Goal: Task Accomplishment & Management: Manage account settings

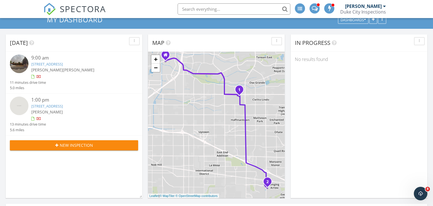
scroll to position [22, 0]
click at [63, 63] on link "9316 Hilton Ave NE, Albuquerque, NM 87111" at bounding box center [47, 64] width 32 height 5
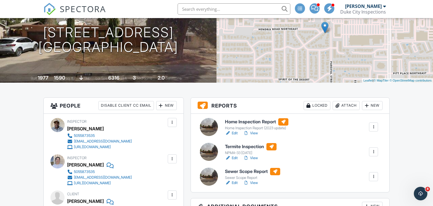
click at [194, 161] on div "Home Inspection Report Home Inspection Report (2023 update) Edit View Quick Pub…" at bounding box center [290, 152] width 199 height 78
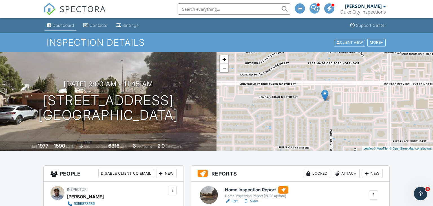
click at [62, 25] on div "Dashboard" at bounding box center [63, 25] width 21 height 5
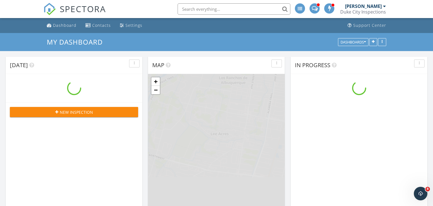
scroll to position [640, 433]
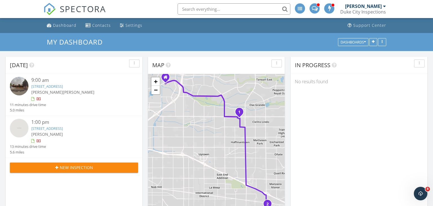
click at [63, 127] on link "612 Trading Post Trail SE, Albuquerque, NM 87123" at bounding box center [47, 128] width 32 height 5
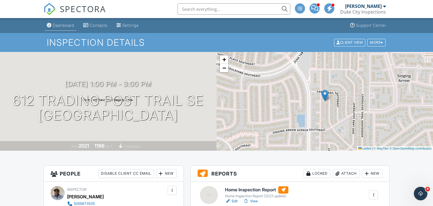
click at [66, 28] on link "Dashboard" at bounding box center [60, 25] width 32 height 10
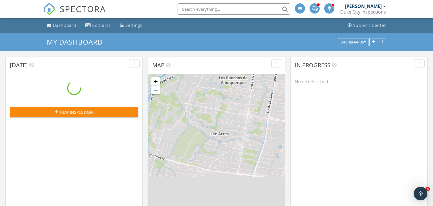
scroll to position [640, 433]
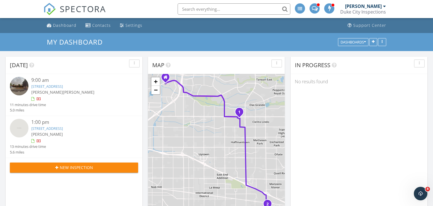
click at [63, 86] on link "[STREET_ADDRESS]" at bounding box center [47, 86] width 32 height 5
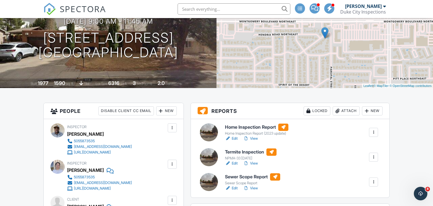
scroll to position [63, 0]
